Goal: Transaction & Acquisition: Purchase product/service

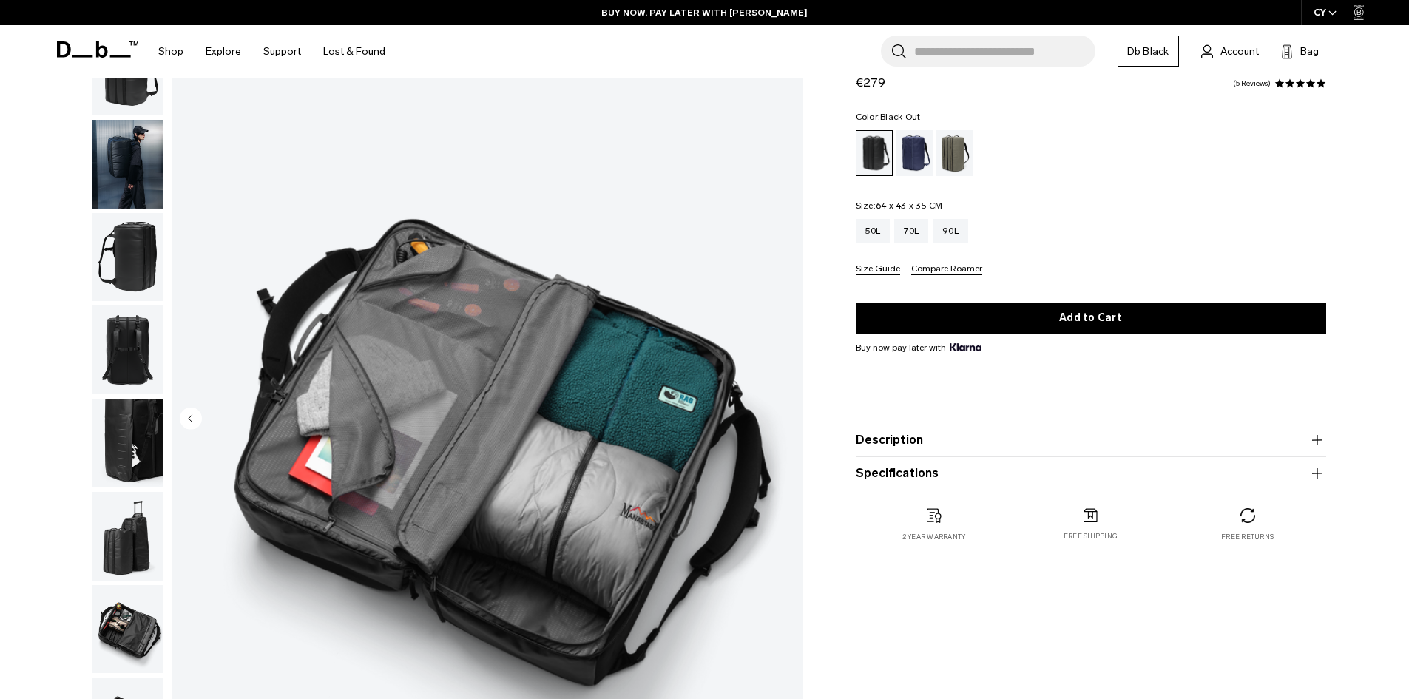
scroll to position [47, 0]
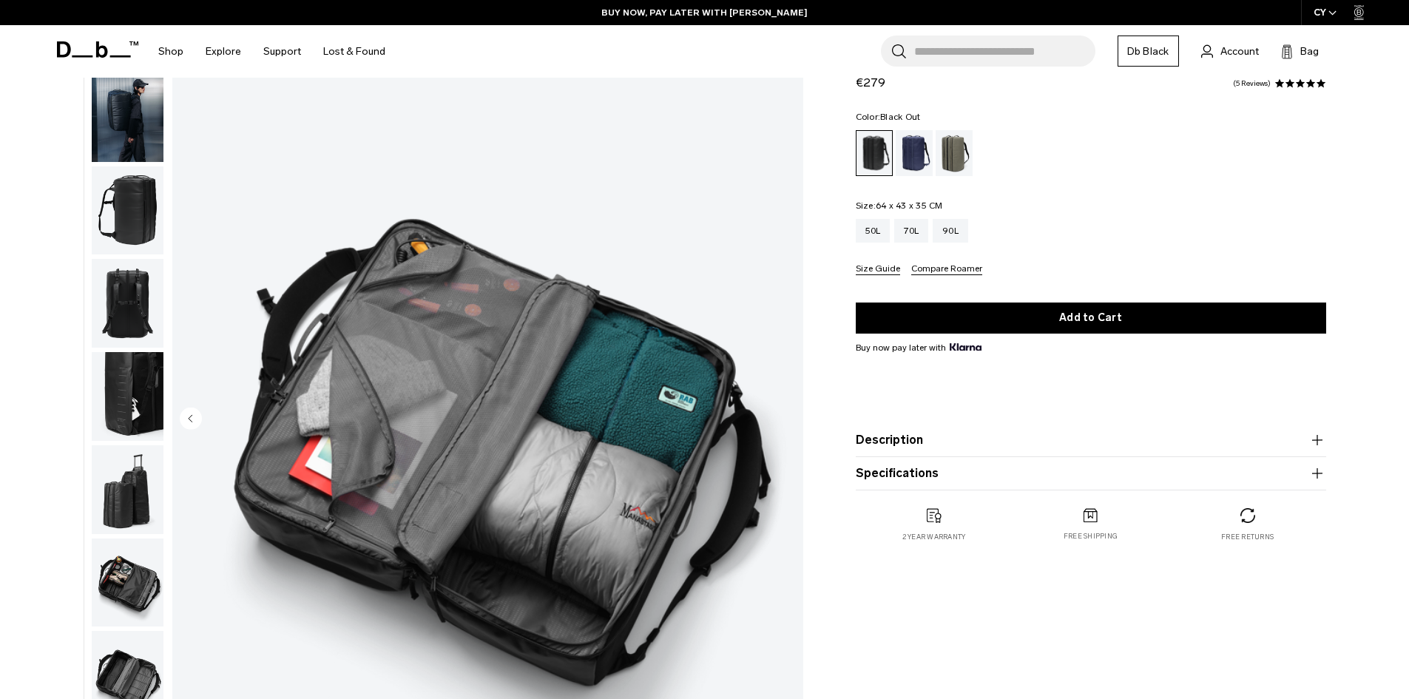
click at [104, 186] on img "button" at bounding box center [128, 210] width 72 height 89
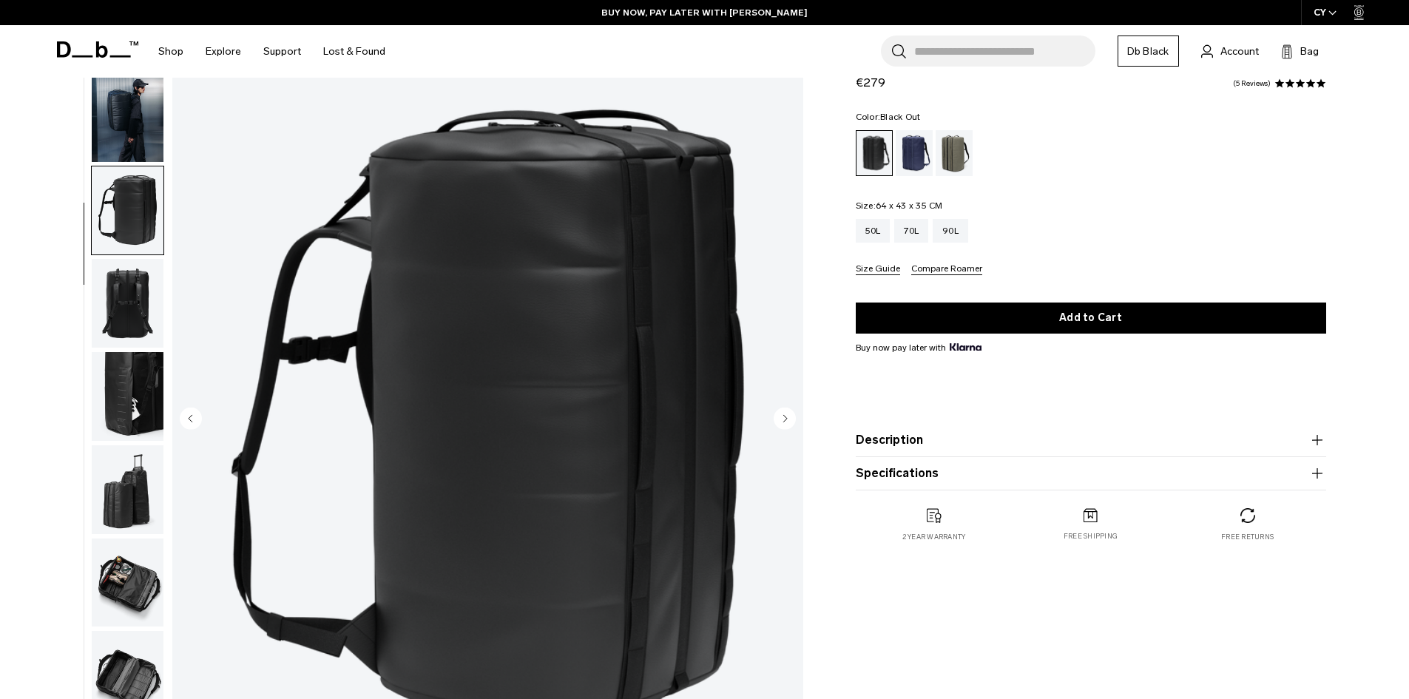
click at [132, 143] on img "button" at bounding box center [128, 117] width 72 height 89
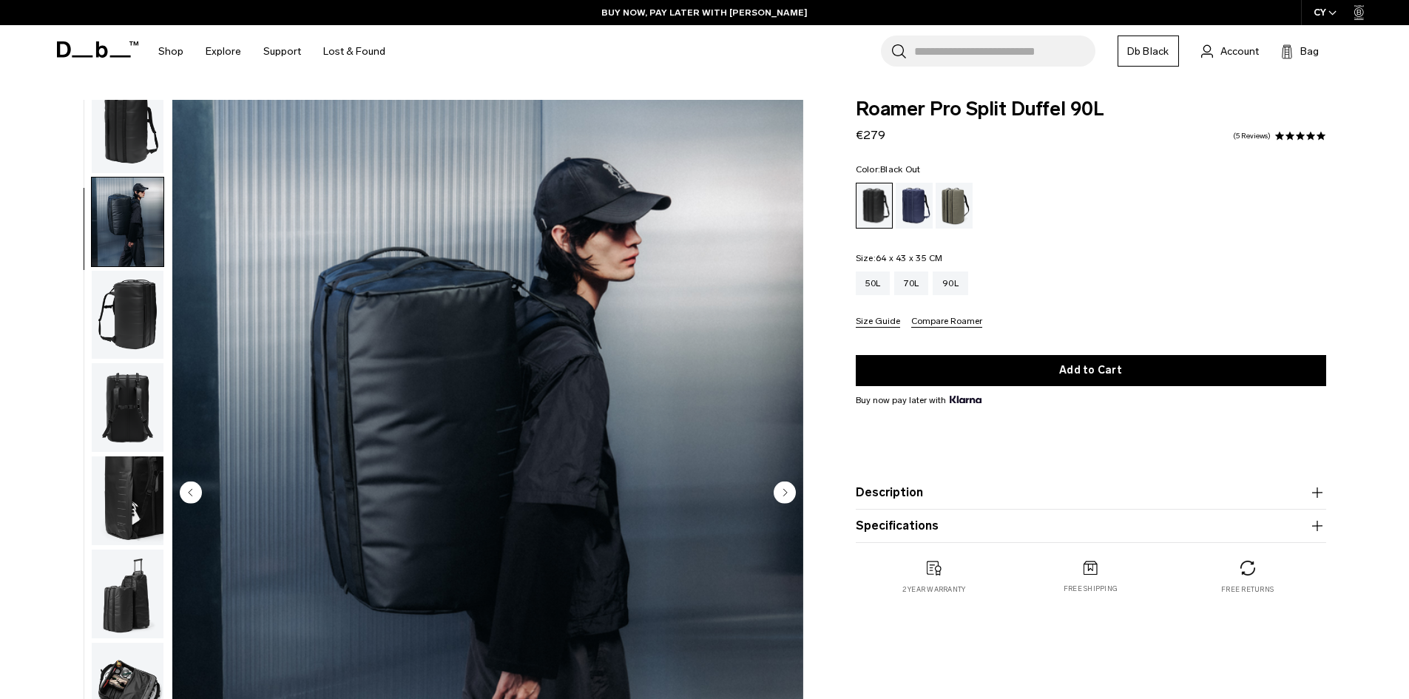
scroll to position [0, 0]
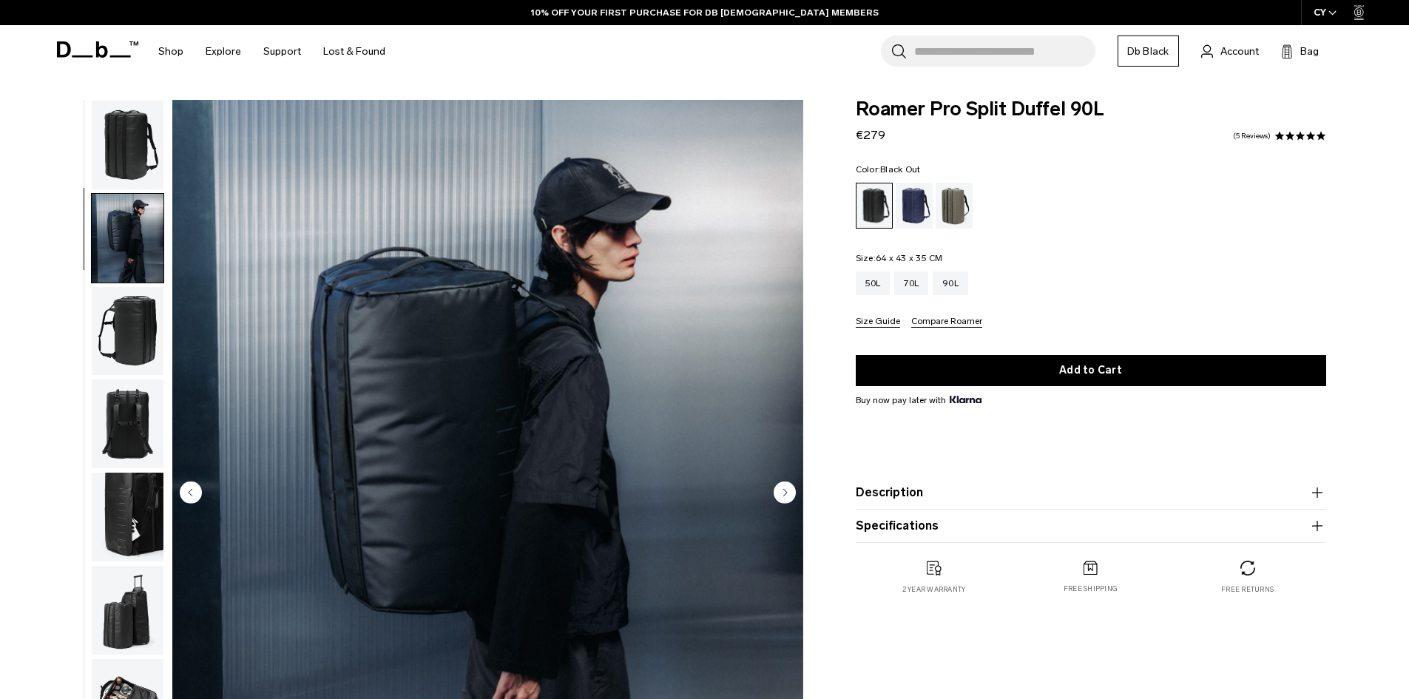
click at [141, 171] on img "button" at bounding box center [128, 145] width 72 height 89
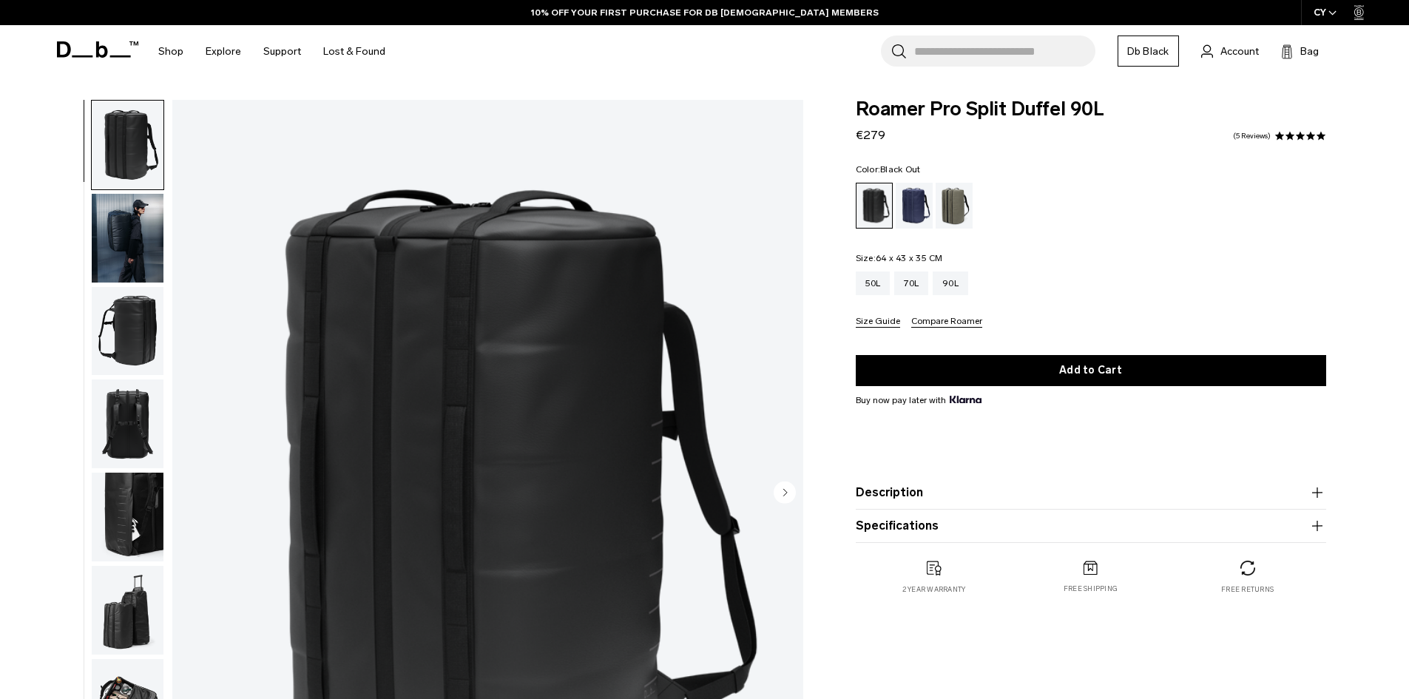
click at [132, 241] on img "button" at bounding box center [128, 238] width 72 height 89
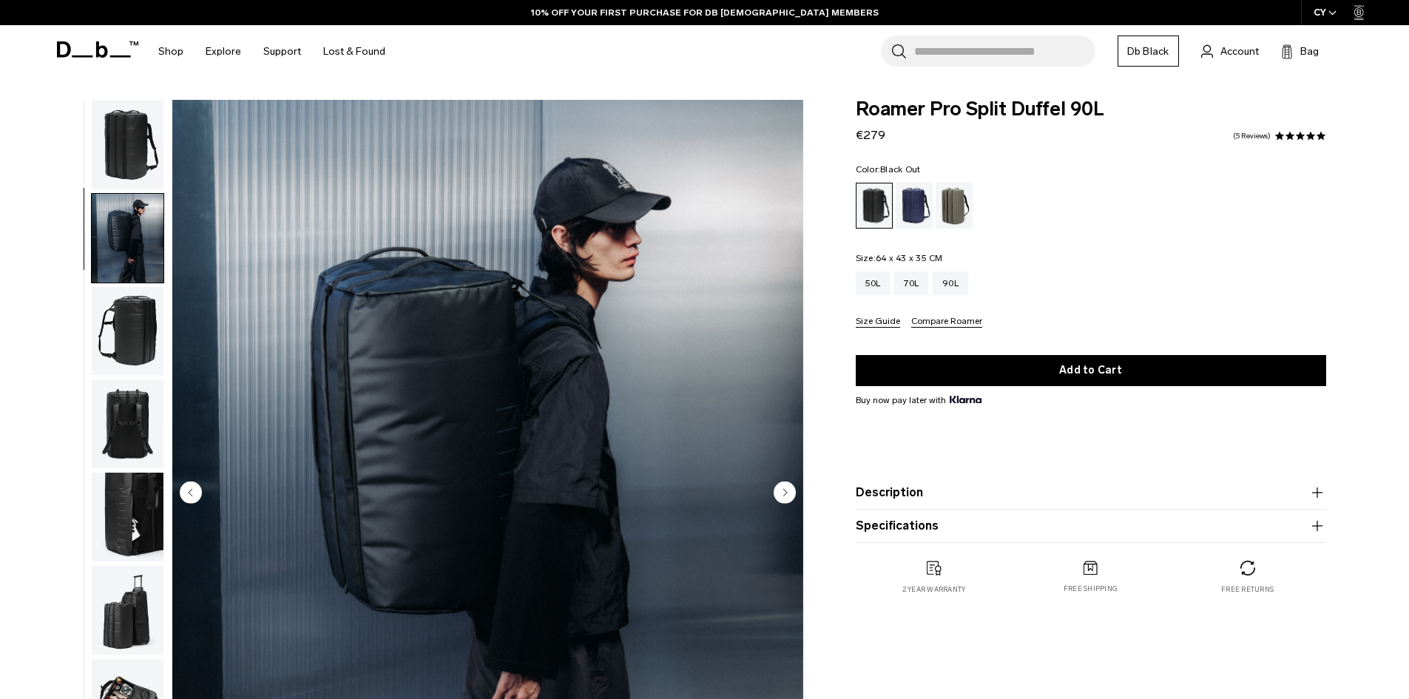
scroll to position [47, 0]
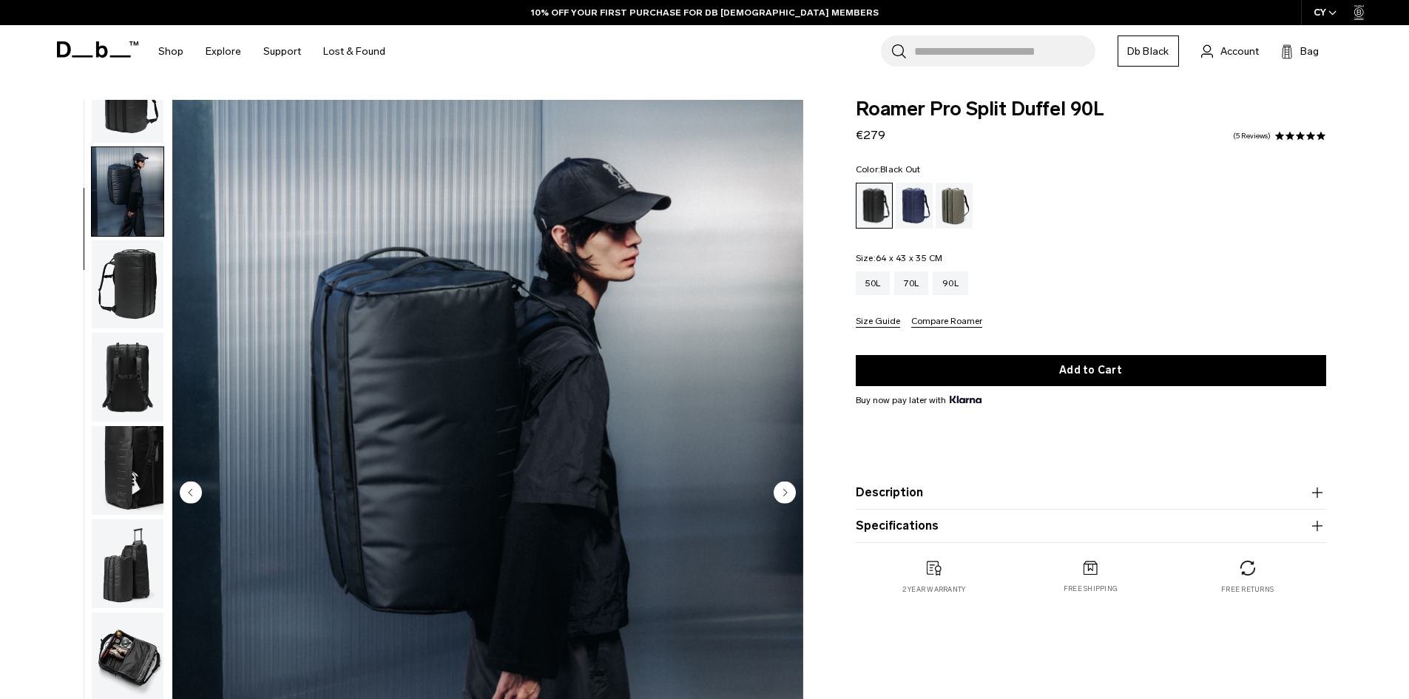
click at [132, 348] on img "button" at bounding box center [128, 377] width 72 height 89
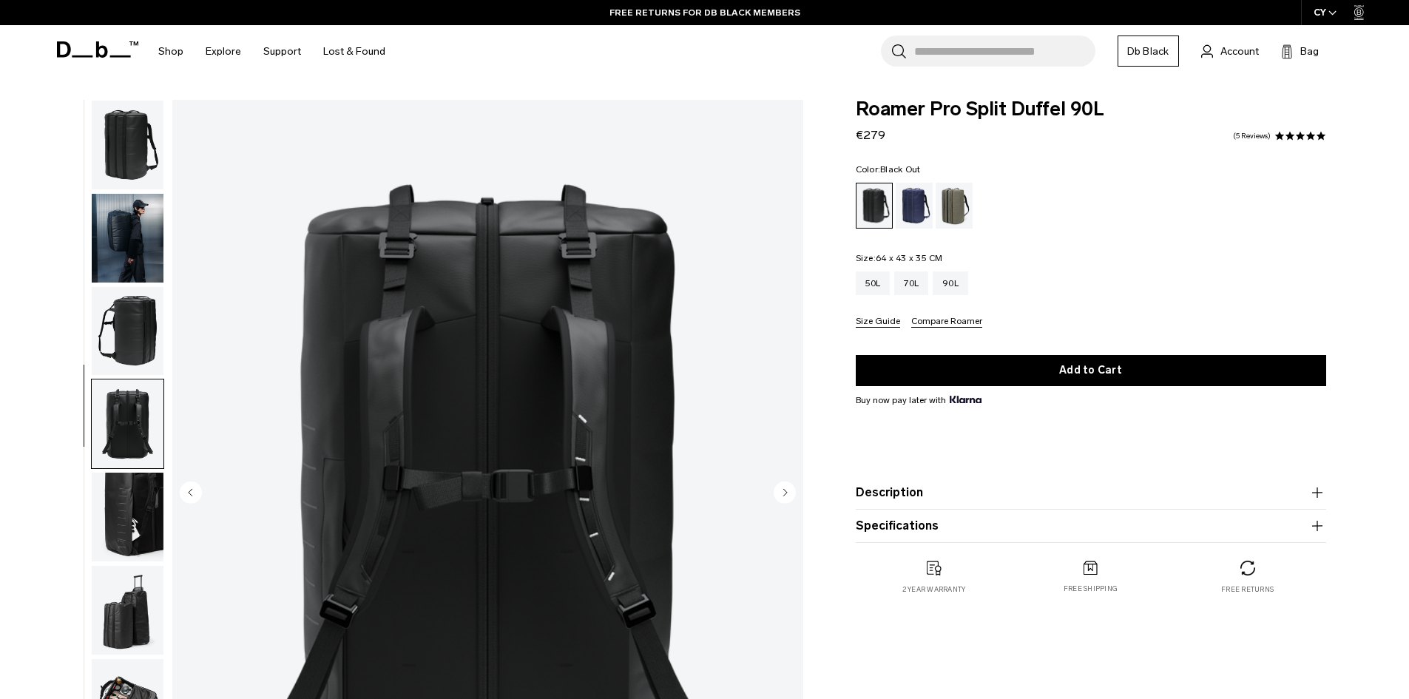
scroll to position [222, 0]
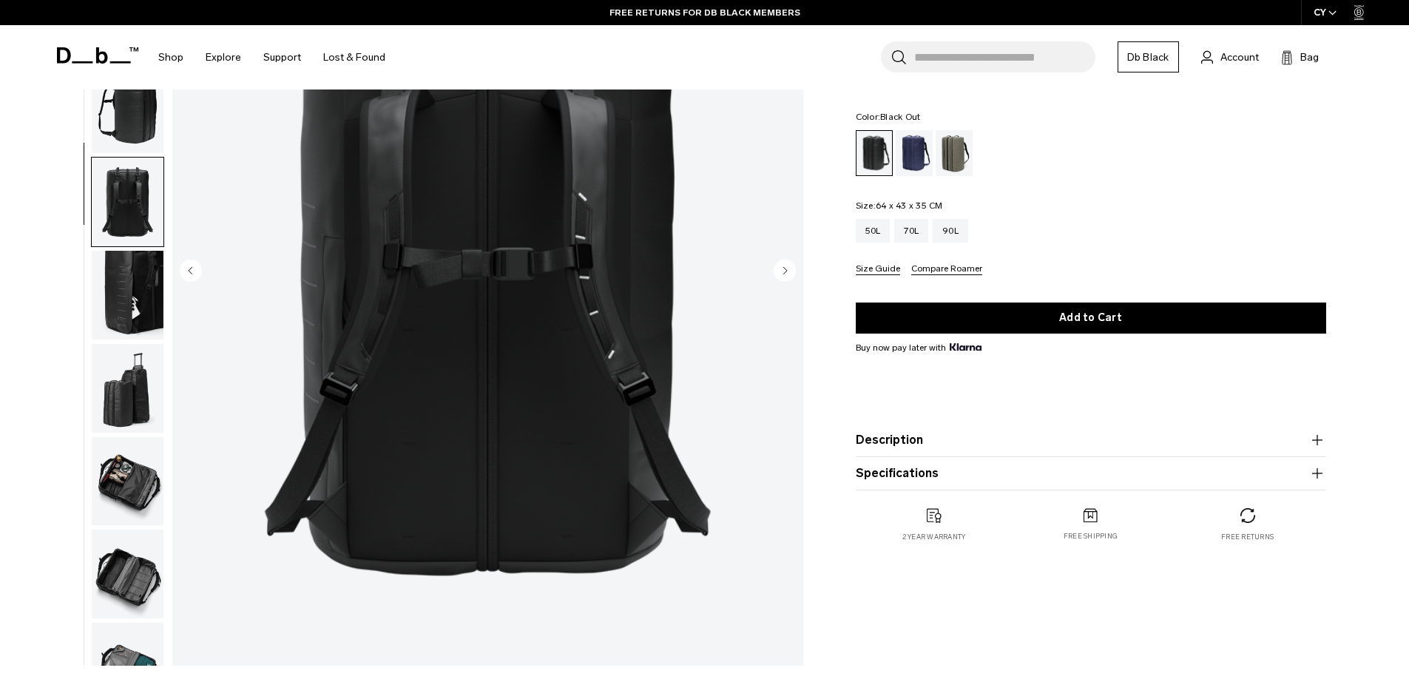
click at [140, 477] on img "button" at bounding box center [128, 481] width 72 height 89
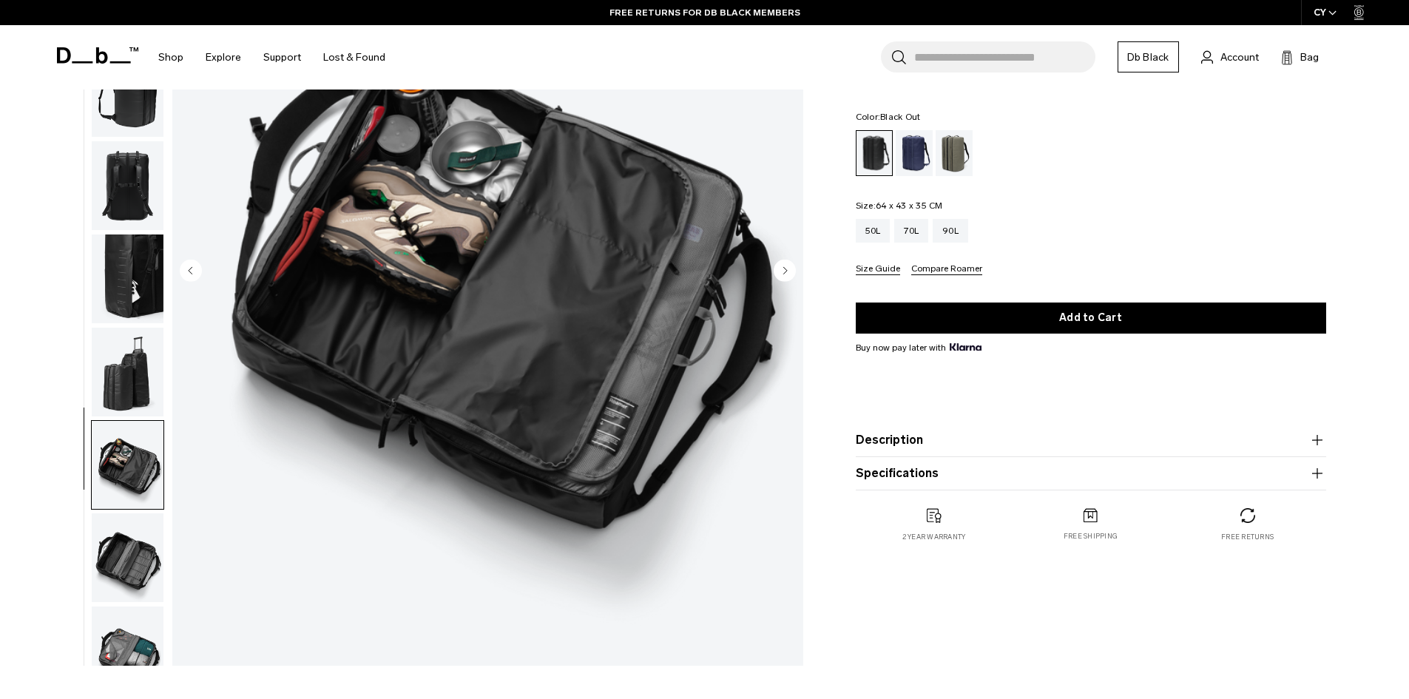
scroll to position [0, 0]
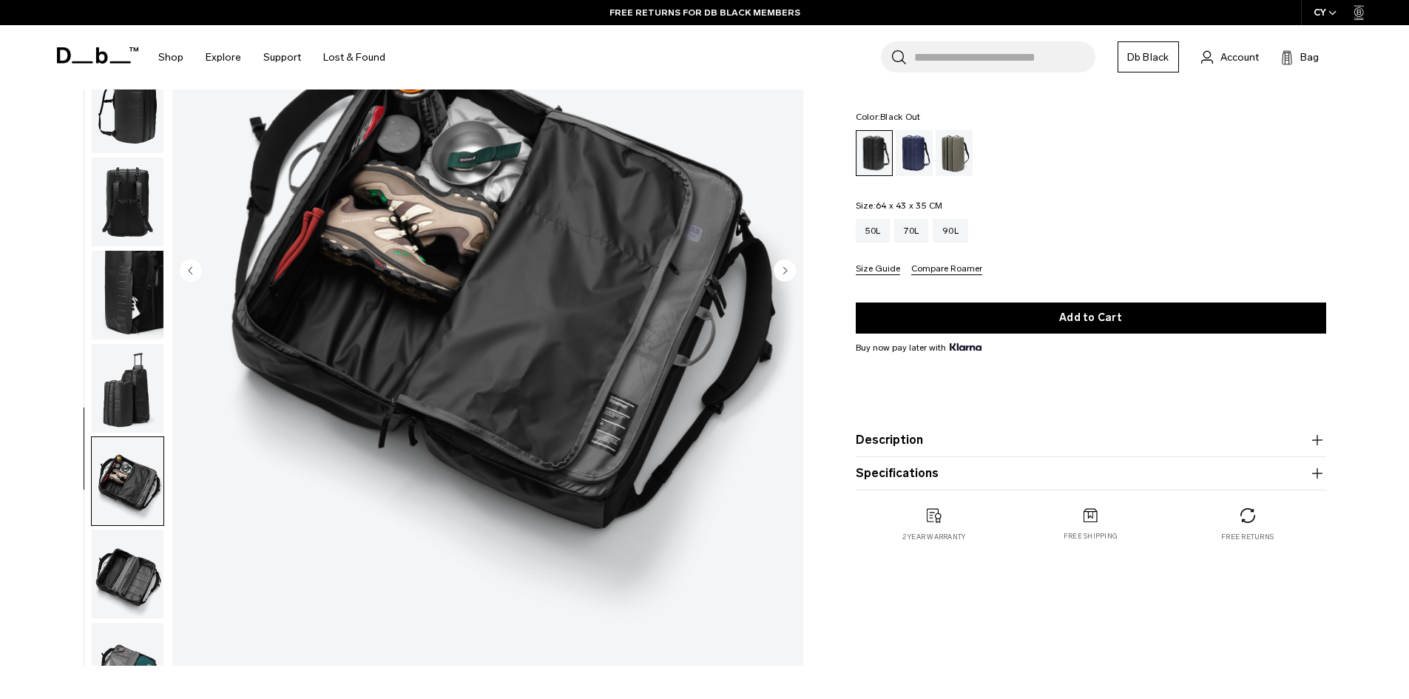
click at [156, 569] on img "button" at bounding box center [128, 573] width 72 height 89
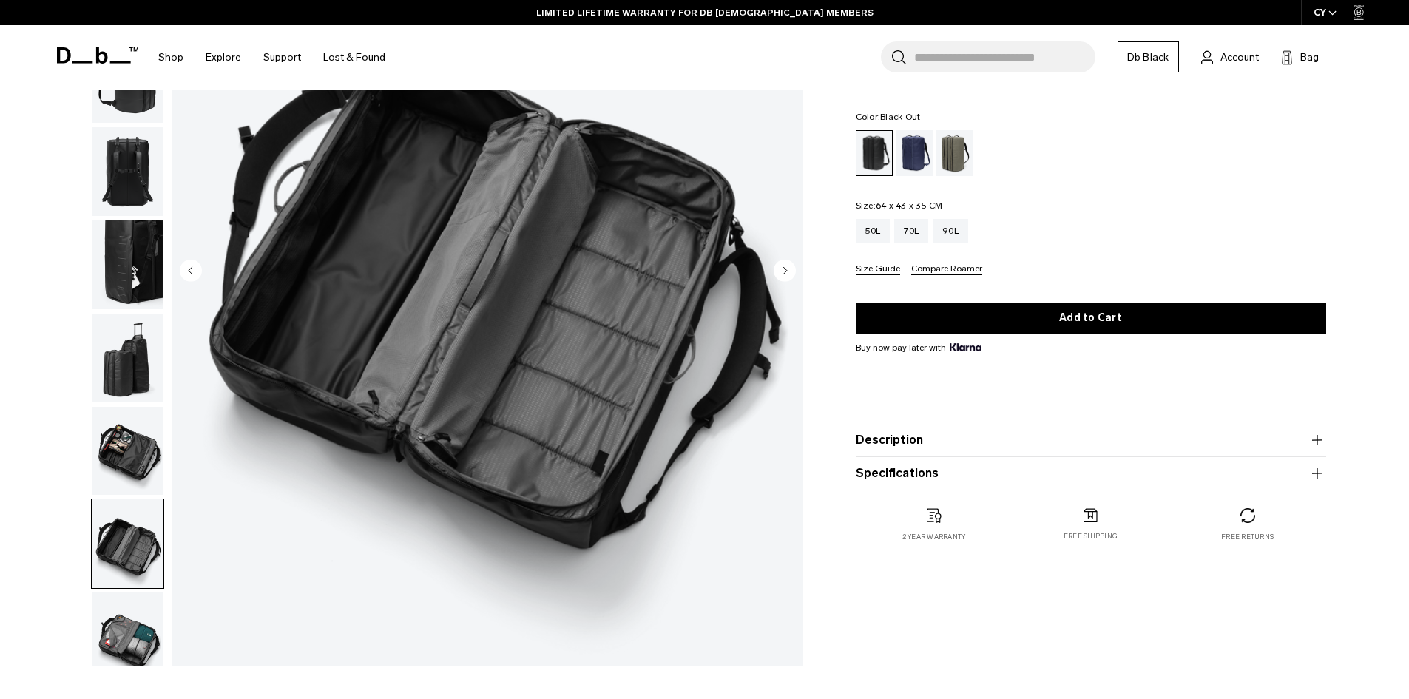
scroll to position [47, 0]
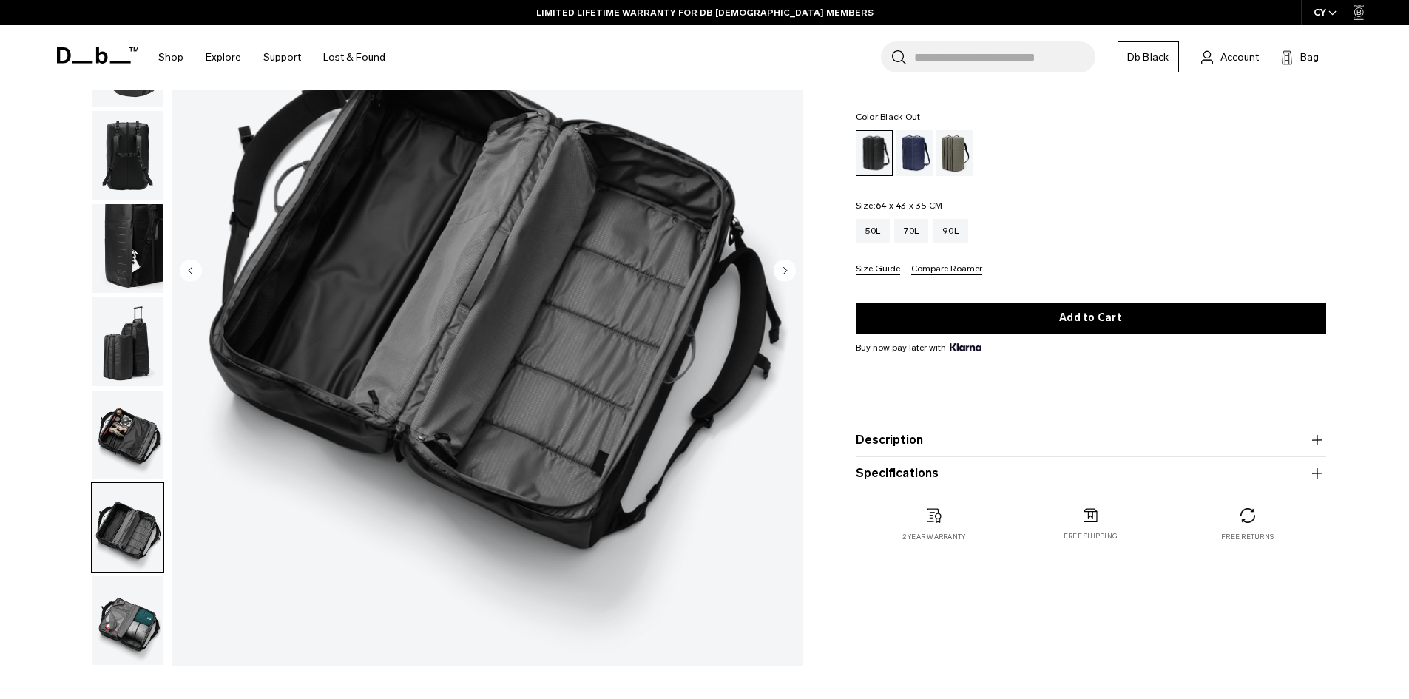
click at [150, 633] on img "button" at bounding box center [128, 620] width 72 height 89
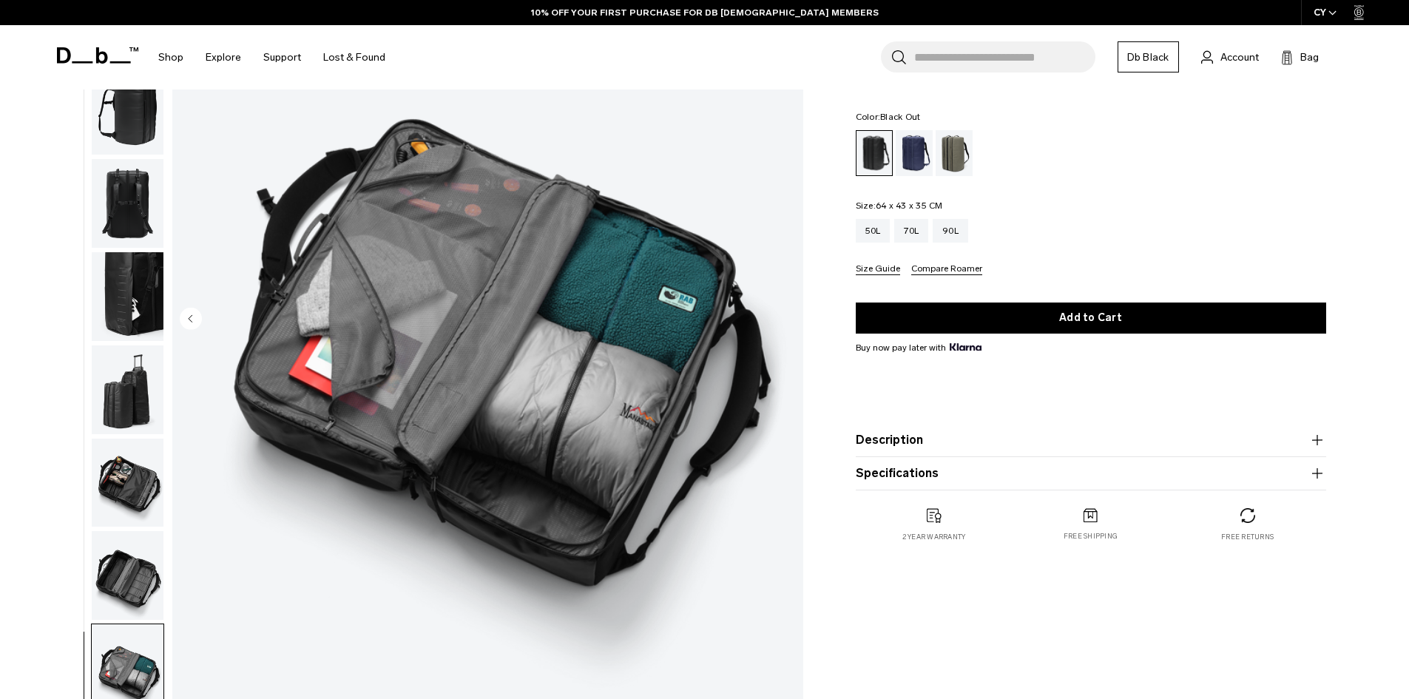
scroll to position [148, 0]
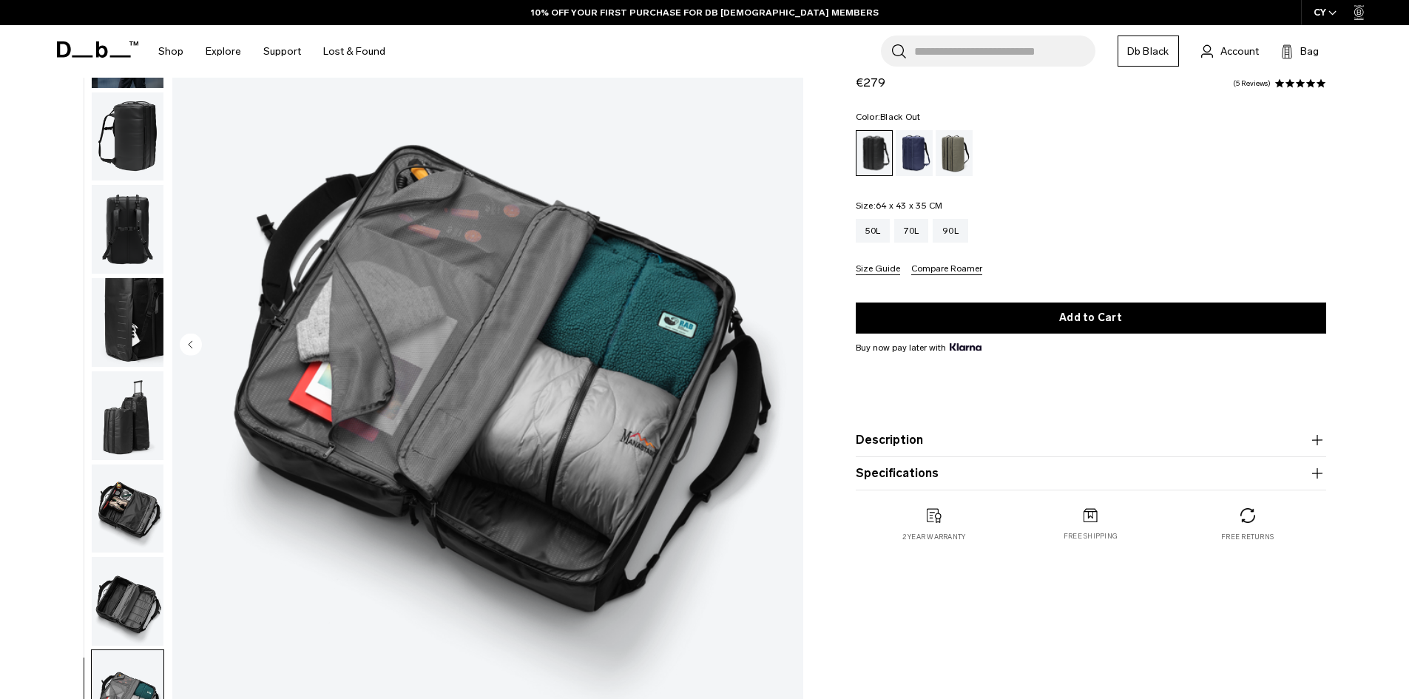
click at [132, 530] on img "button" at bounding box center [128, 508] width 72 height 89
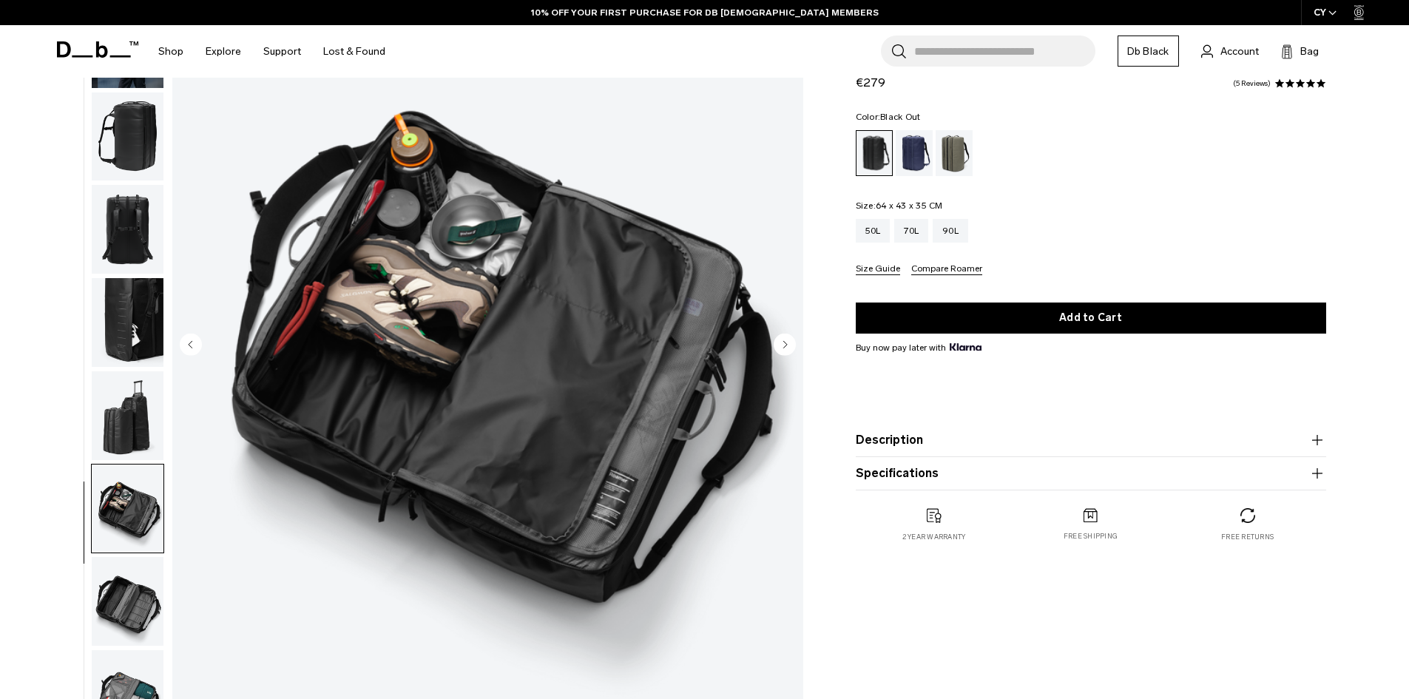
click at [118, 572] on img "button" at bounding box center [128, 601] width 72 height 89
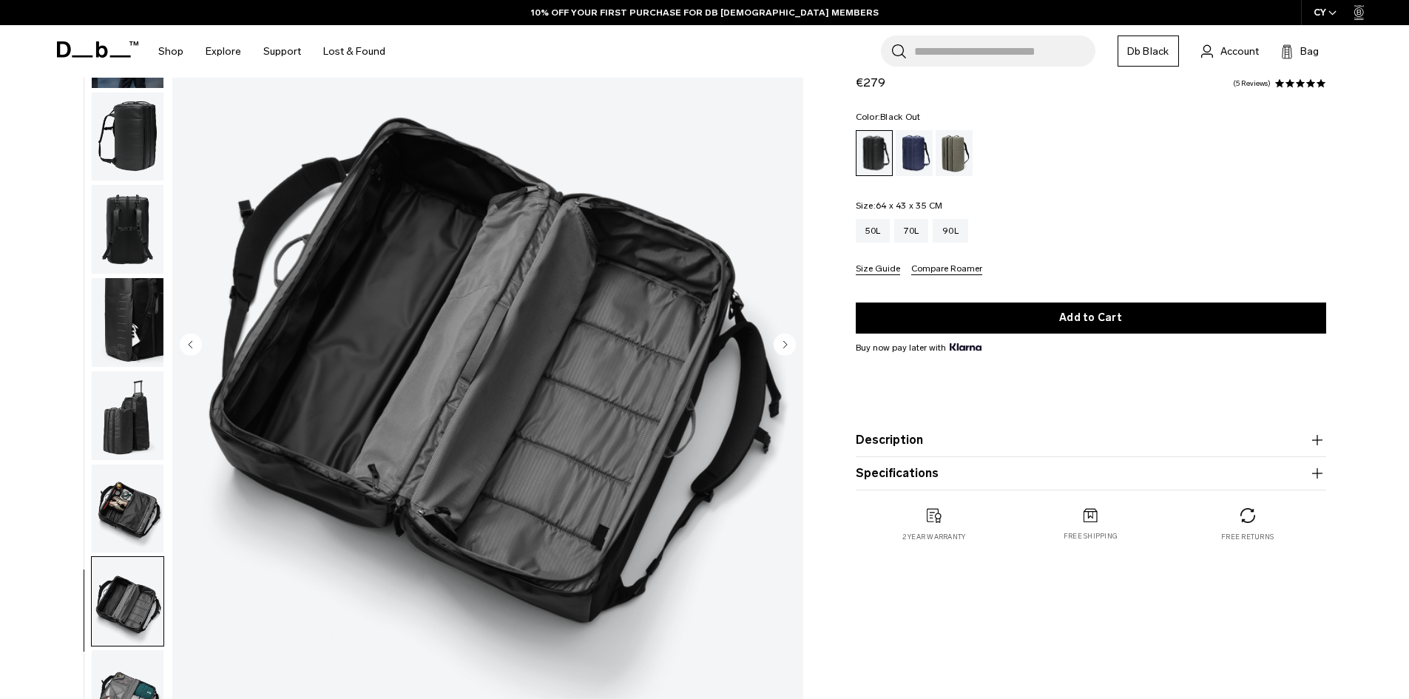
click at [139, 435] on img "button" at bounding box center [128, 415] width 72 height 89
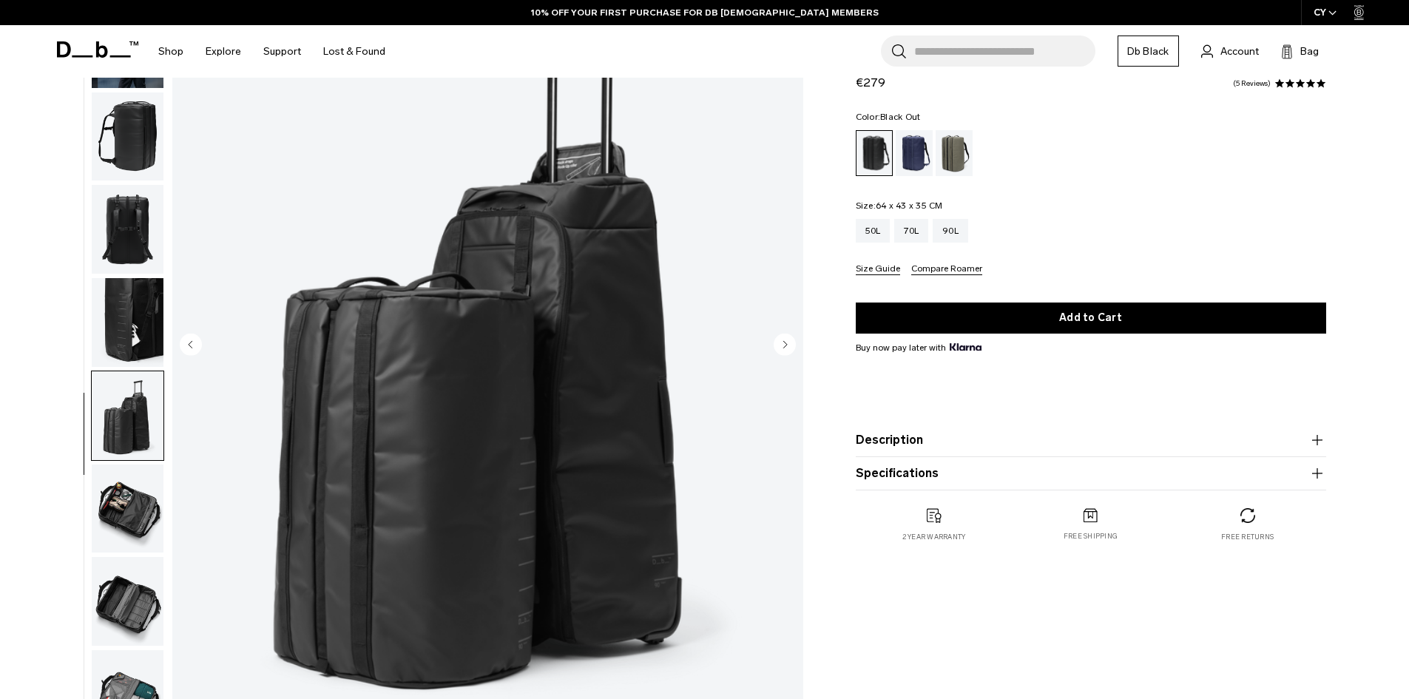
click at [138, 369] on ul at bounding box center [127, 346] width 73 height 788
click at [137, 328] on img "button" at bounding box center [128, 322] width 72 height 89
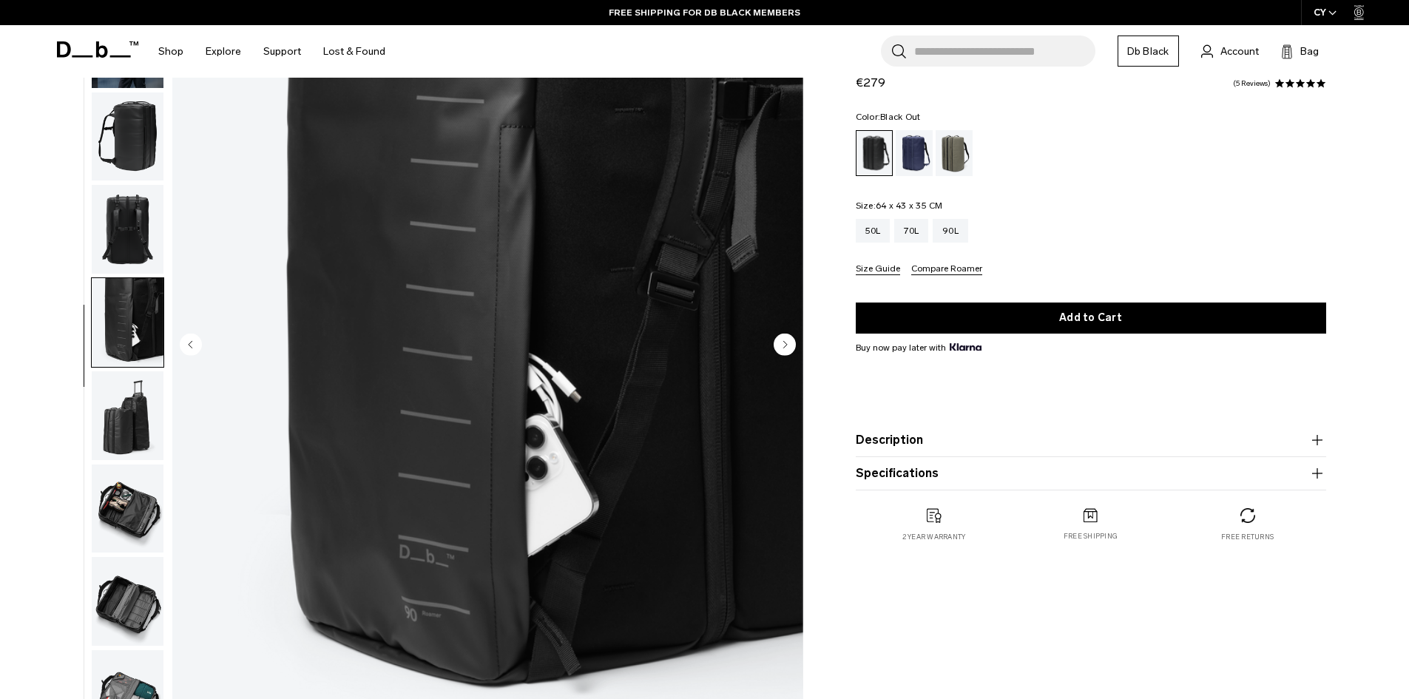
click at [130, 247] on img "button" at bounding box center [128, 229] width 72 height 89
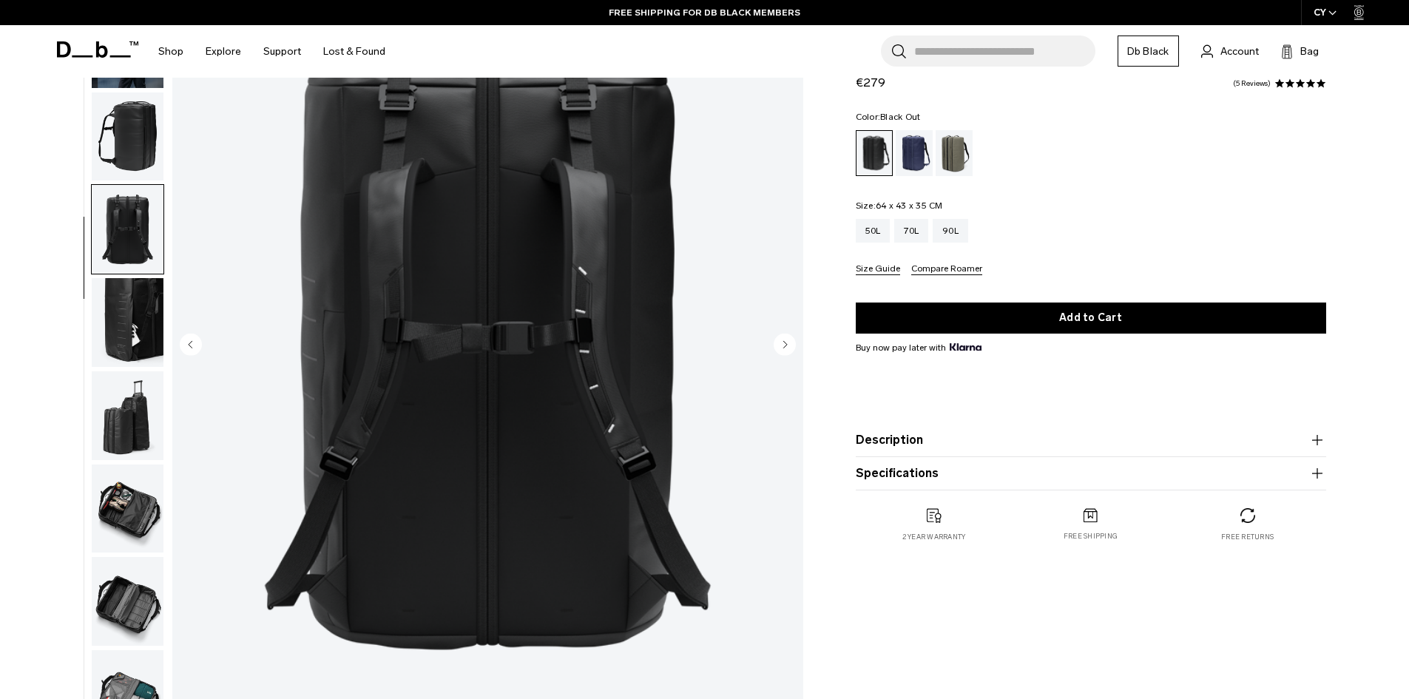
click at [135, 154] on img "button" at bounding box center [128, 136] width 72 height 89
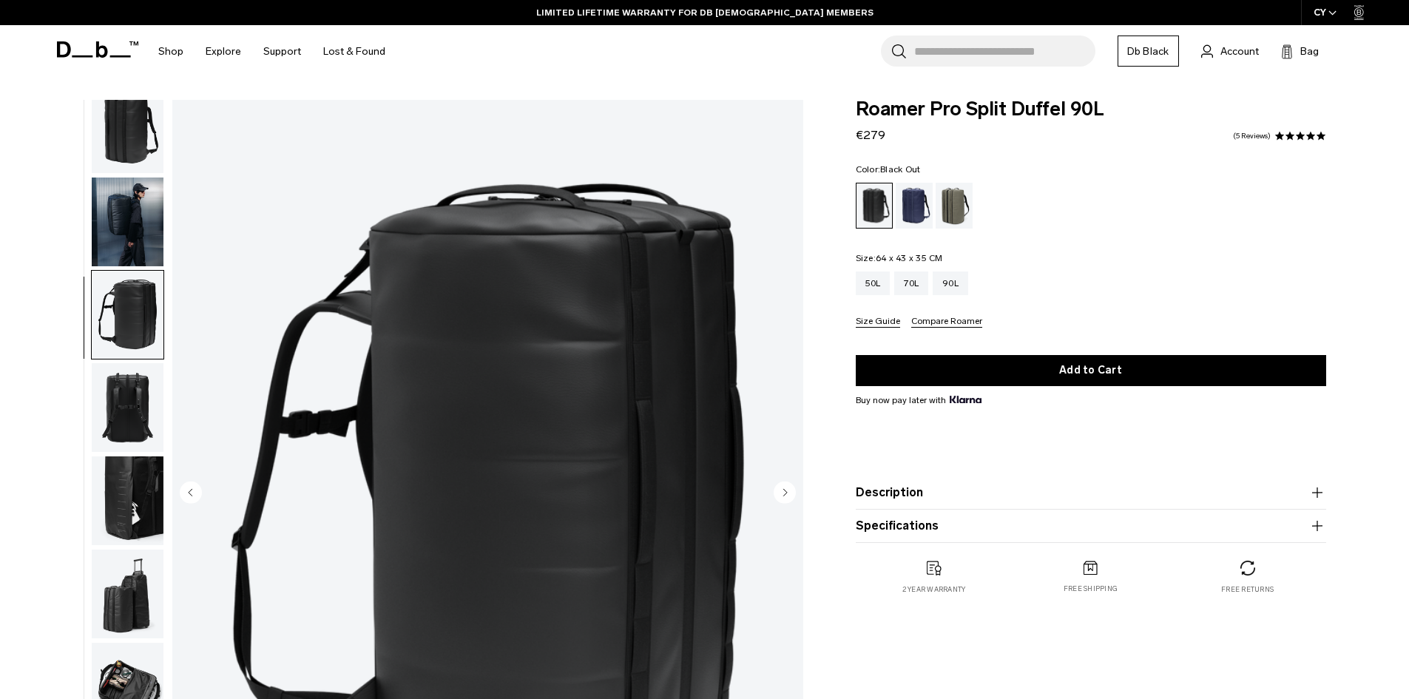
scroll to position [0, 0]
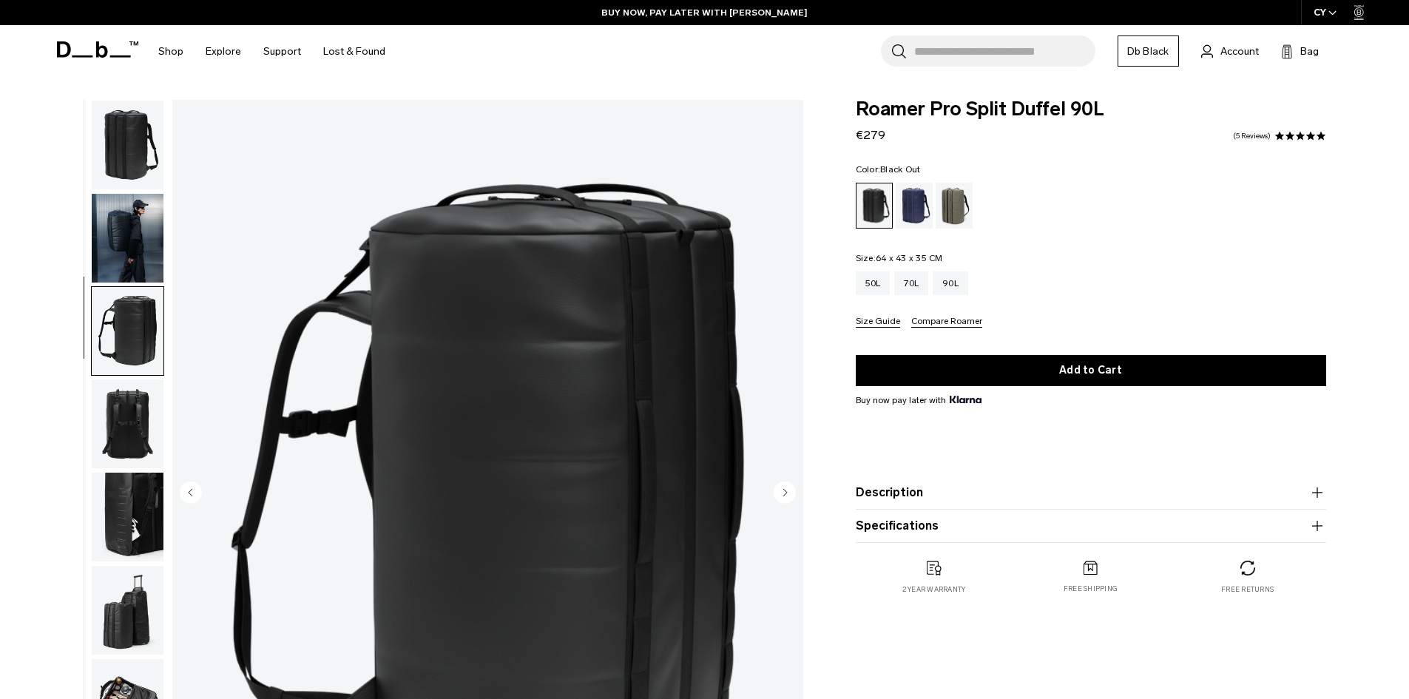
click at [139, 250] on img "button" at bounding box center [128, 238] width 72 height 89
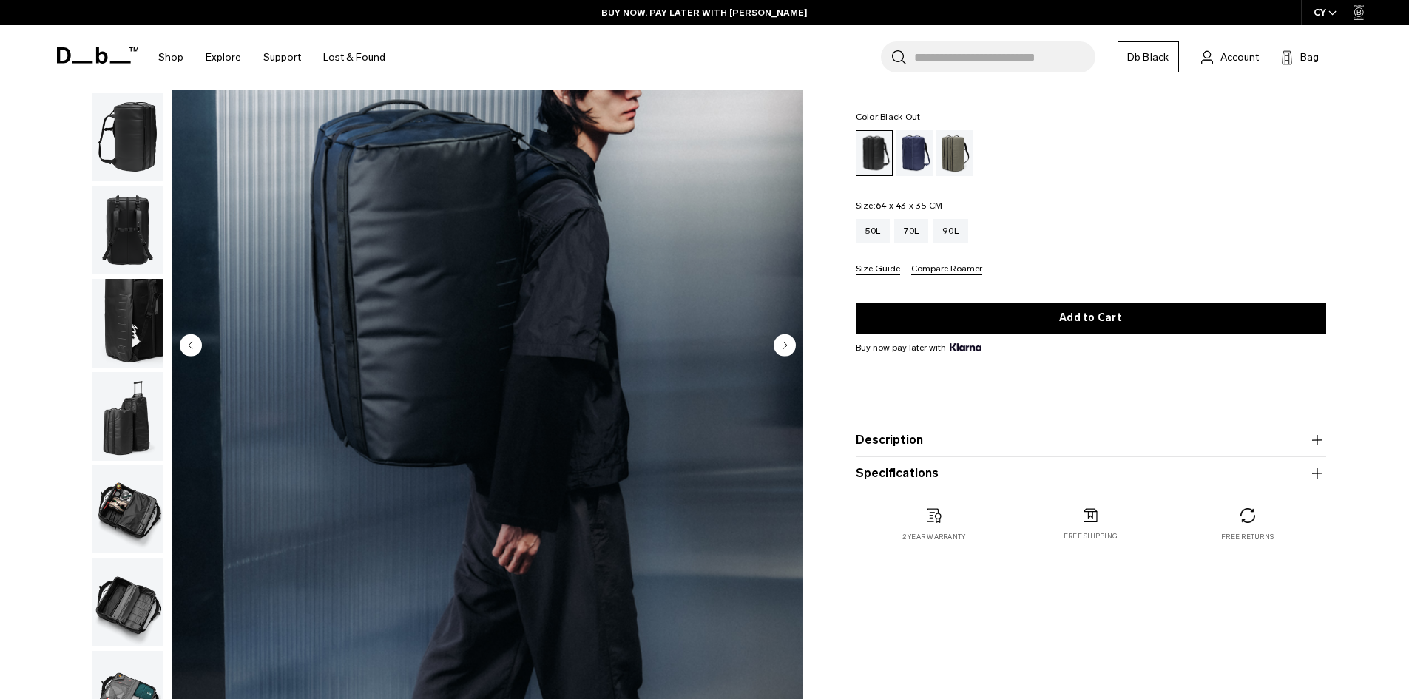
scroll to position [148, 0]
click at [140, 442] on img "button" at bounding box center [128, 415] width 72 height 89
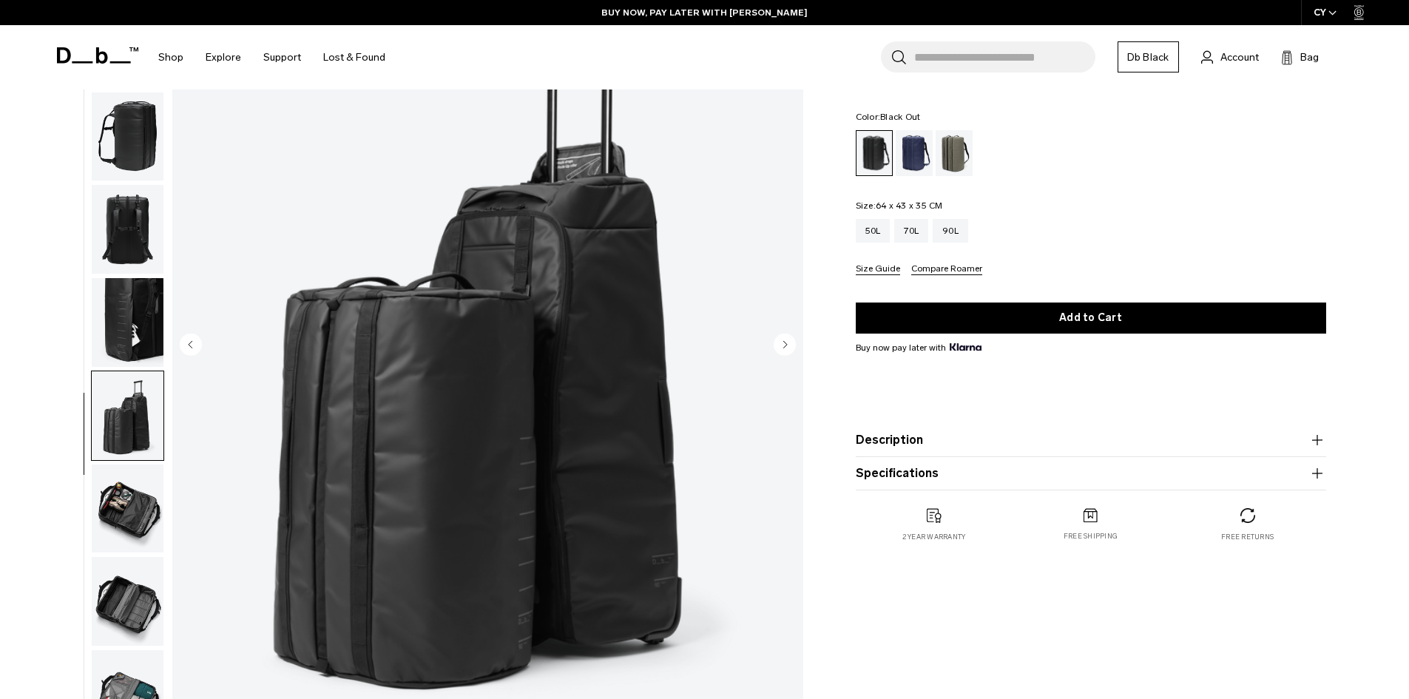
click at [373, 496] on img "6 / 9" at bounding box center [487, 346] width 631 height 788
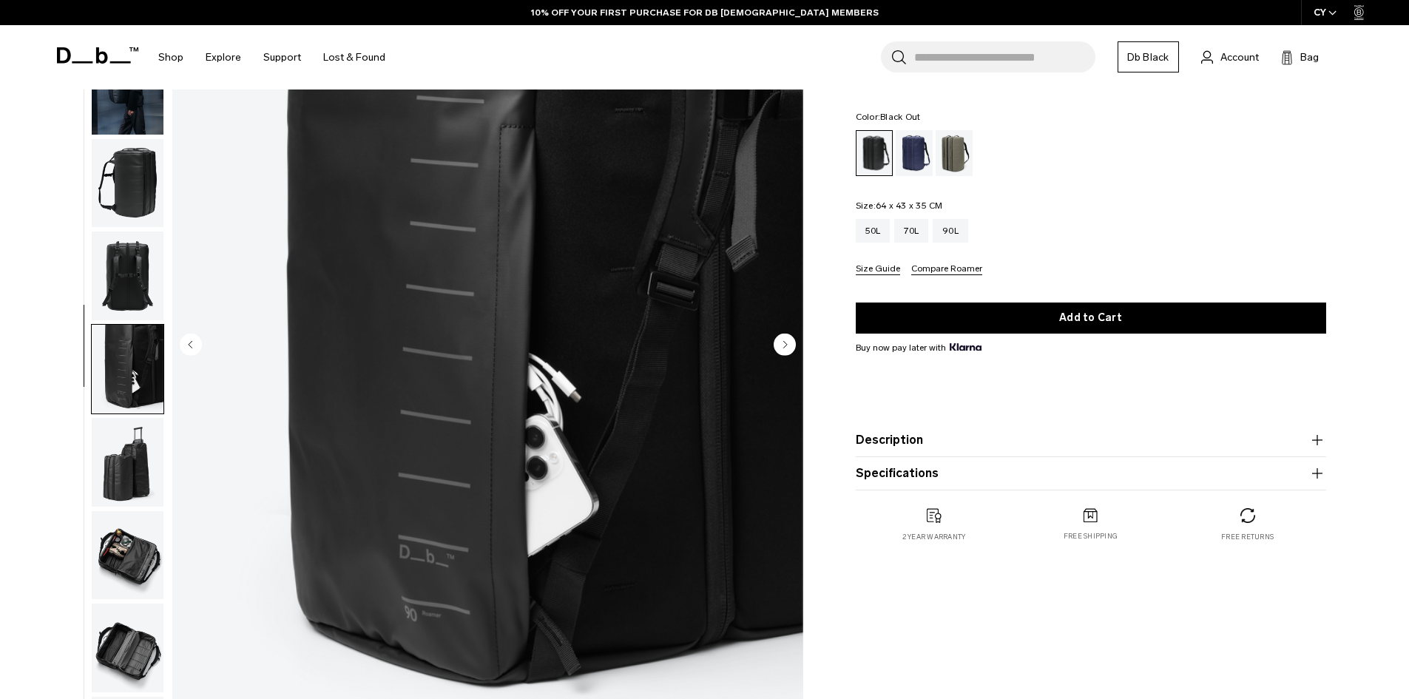
scroll to position [0, 0]
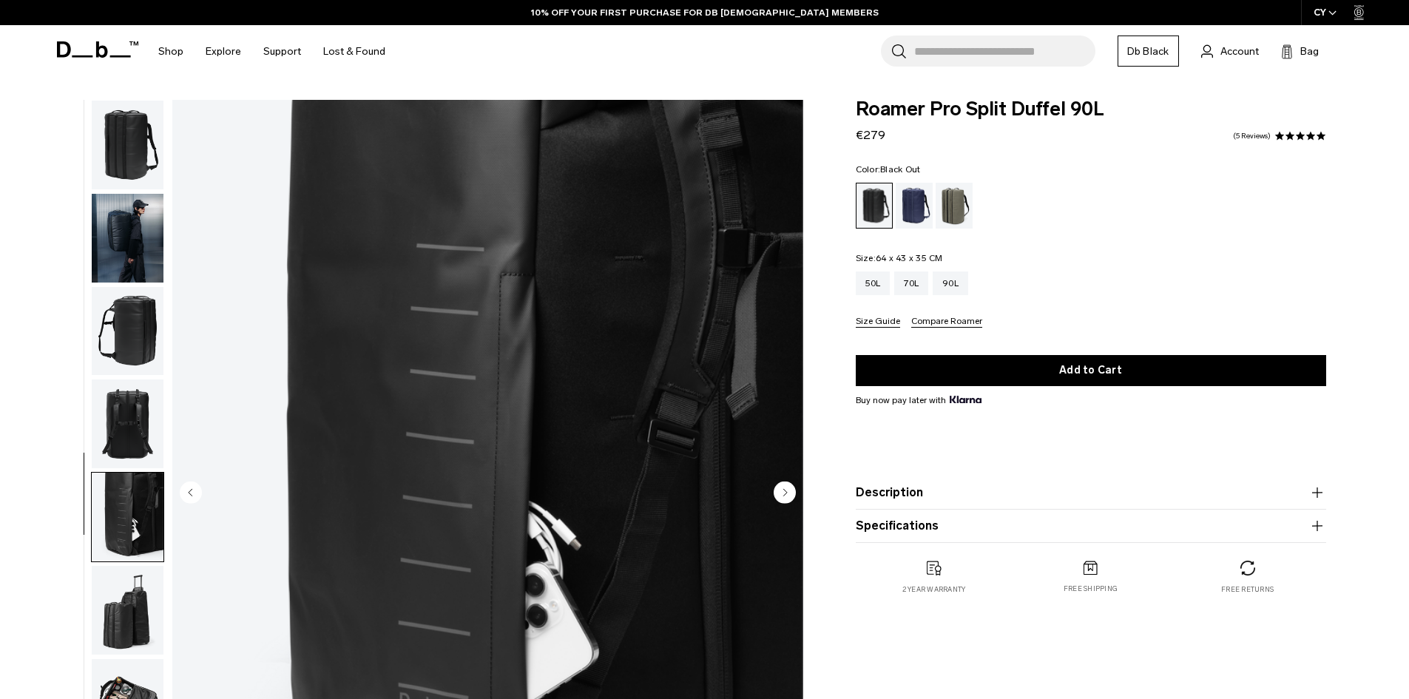
click at [133, 253] on img "button" at bounding box center [128, 238] width 72 height 89
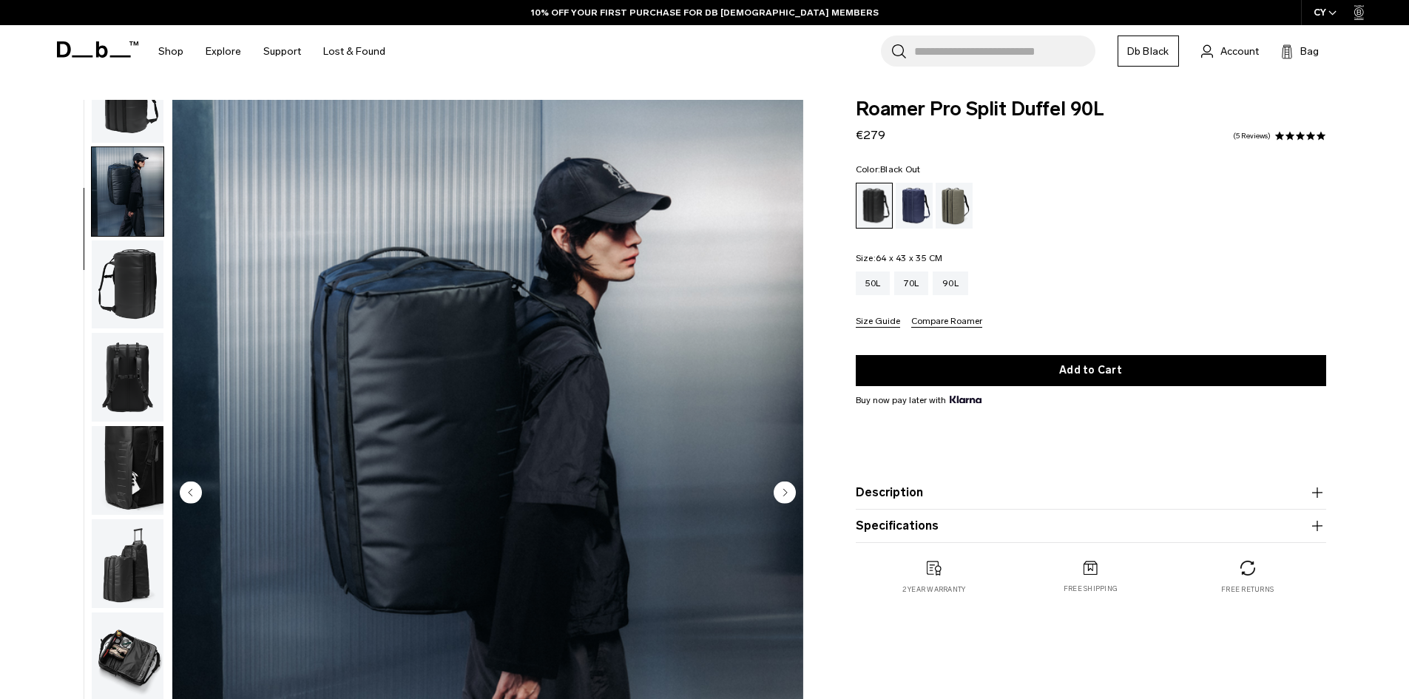
click at [153, 263] on img "button" at bounding box center [128, 284] width 72 height 89
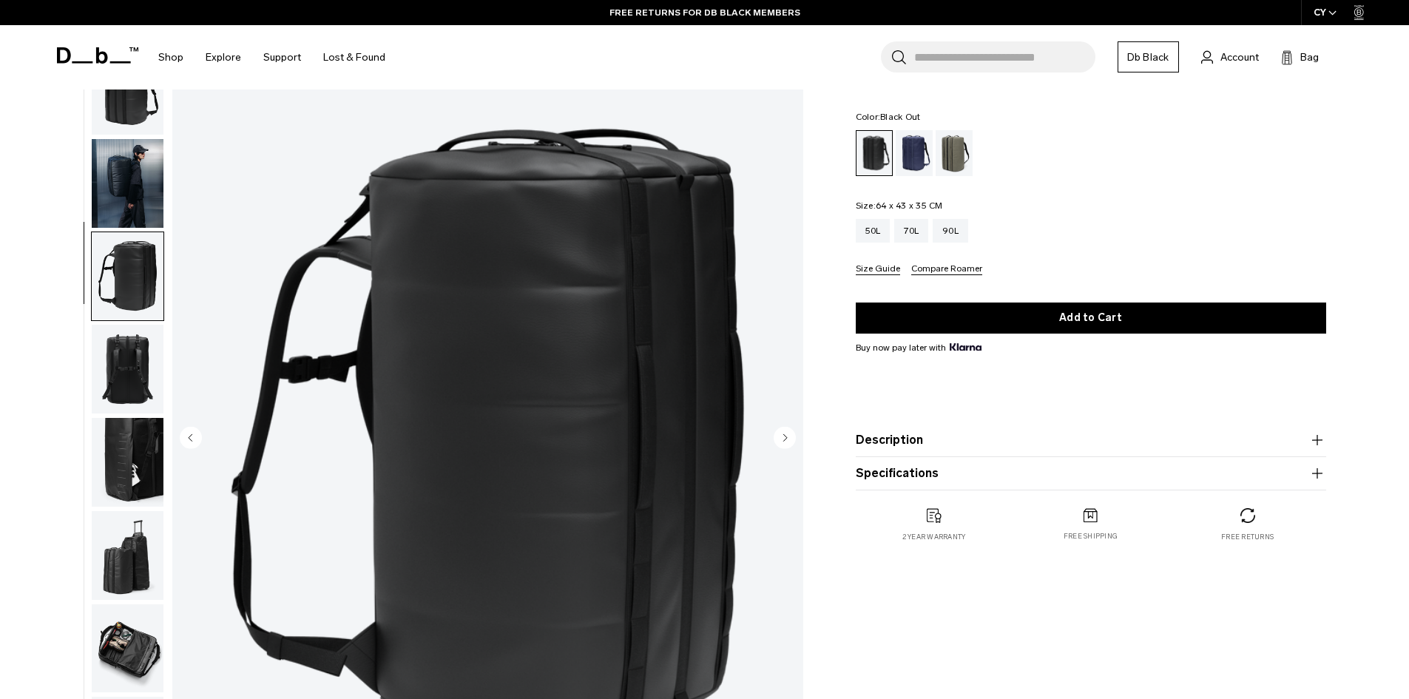
scroll to position [0, 0]
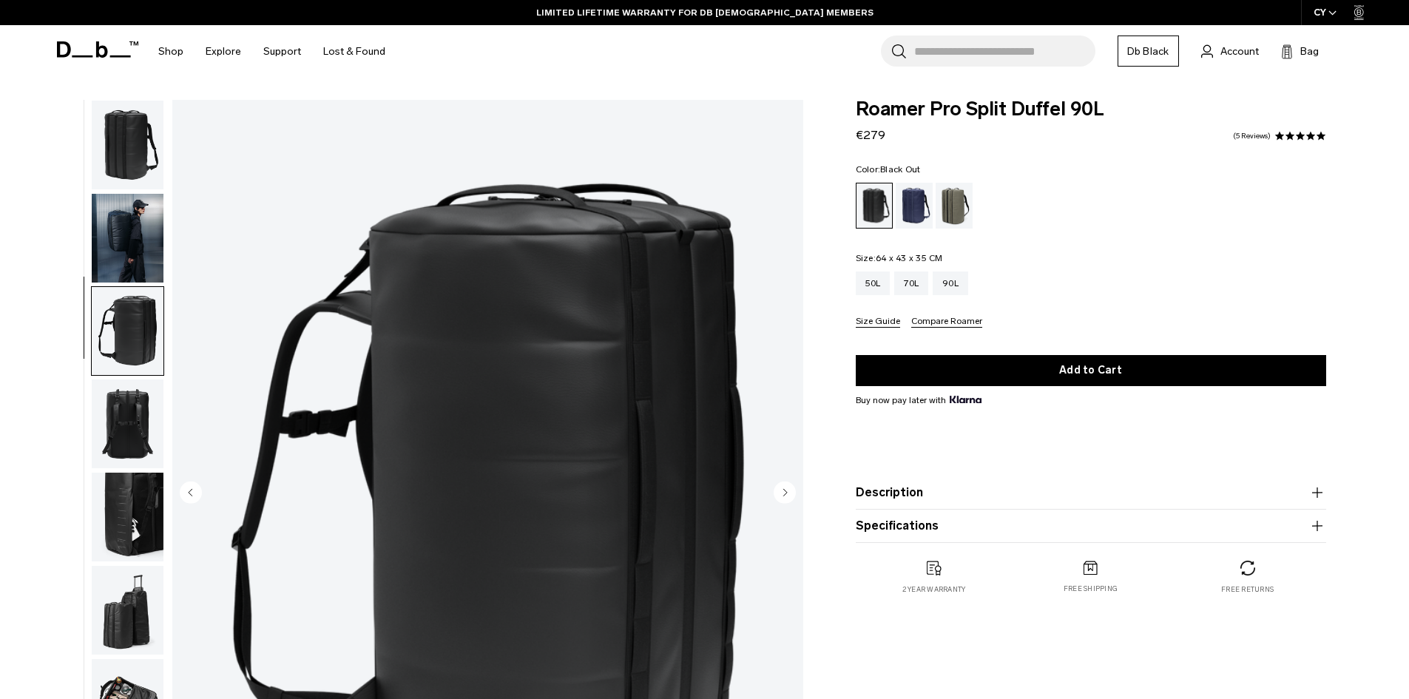
click at [1069, 263] on fieldset "Size: 64 x 43 x 35 CM Out of stock 50L 70L 90L Size Guide Compare Roamer" at bounding box center [1091, 291] width 470 height 74
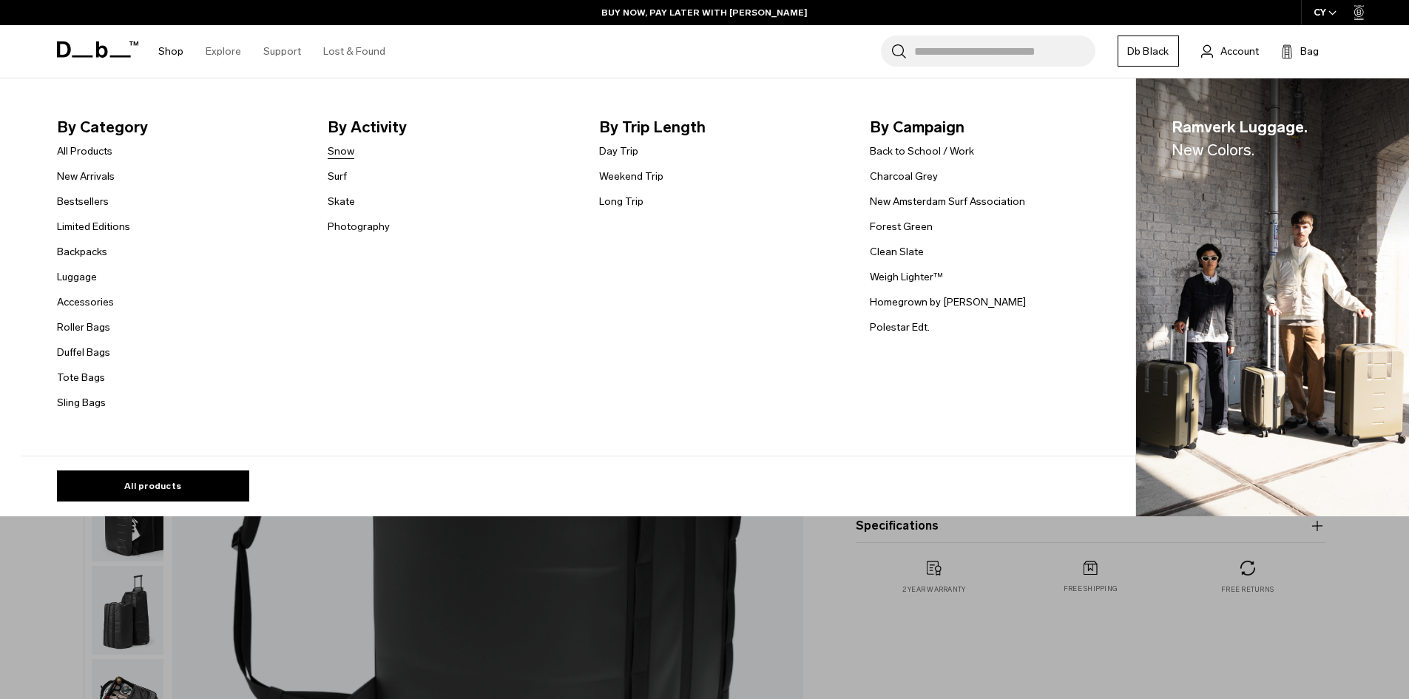
click at [343, 157] on link "Snow" at bounding box center [341, 151] width 27 height 16
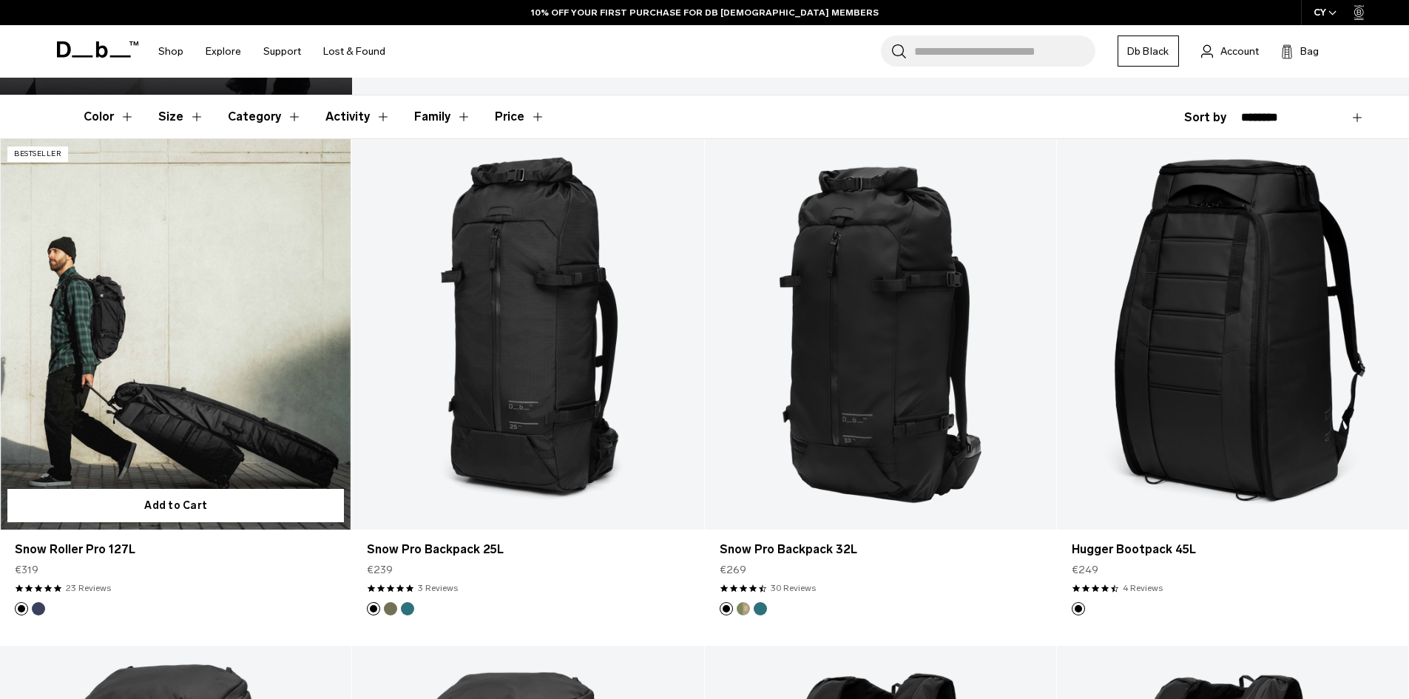
click at [186, 346] on link "Snow Roller Pro 127L" at bounding box center [175, 334] width 351 height 390
